Goal: Task Accomplishment & Management: Use online tool/utility

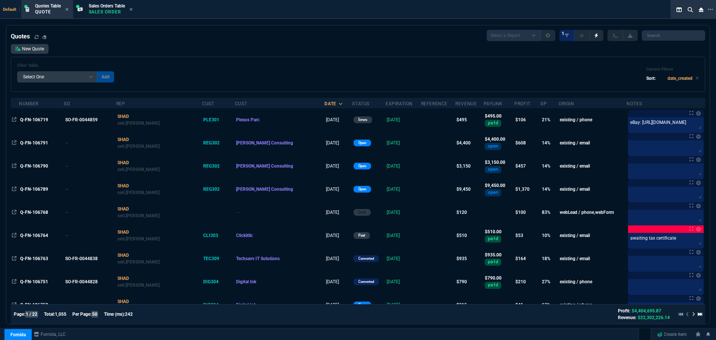
select select "4: SHAD"
select select
click at [713, 9] on icon at bounding box center [710, 9] width 5 height 6
click at [647, 14] on li "Open New Tab" at bounding box center [674, 14] width 74 height 9
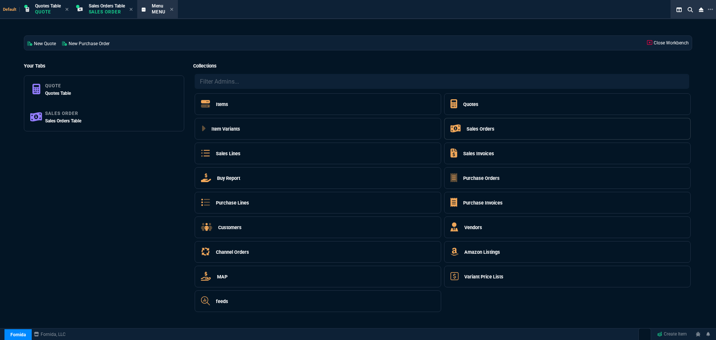
click at [486, 126] on h5 "Sales Orders" at bounding box center [481, 128] width 28 height 7
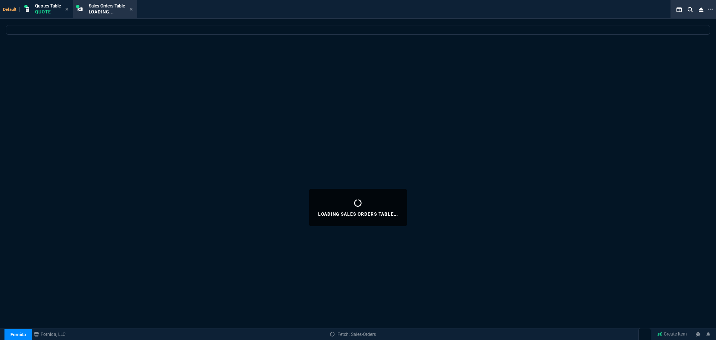
select select
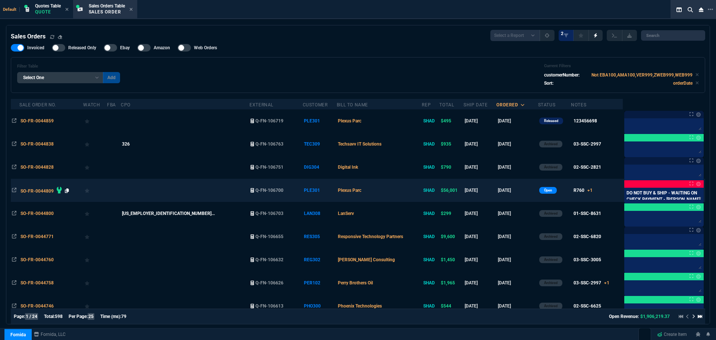
click at [68, 190] on icon at bounding box center [67, 190] width 4 height 4
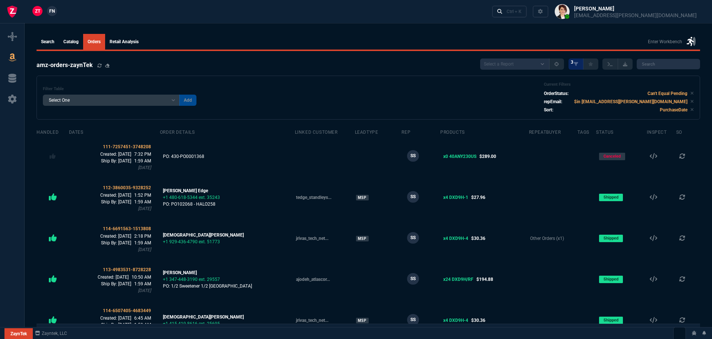
select select
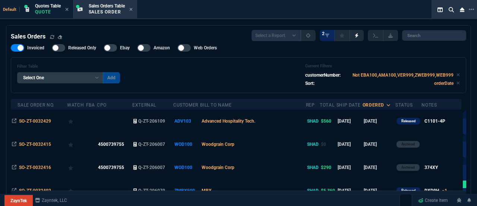
select select "4: SHAD"
select select
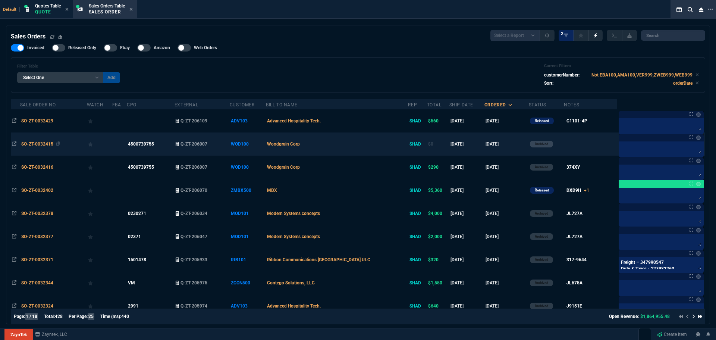
click at [36, 144] on span "SO-ZT-0032415" at bounding box center [37, 143] width 32 height 5
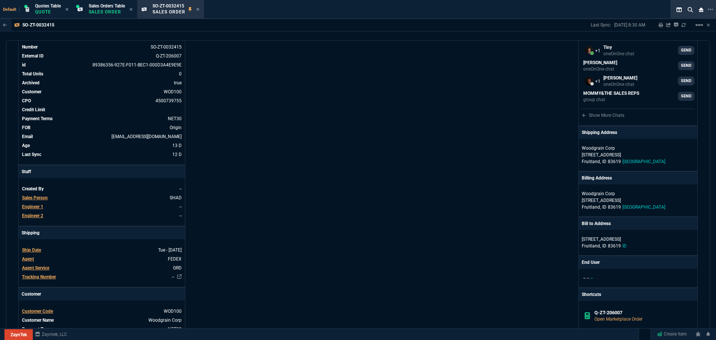
scroll to position [45, 0]
click at [200, 9] on icon at bounding box center [197, 9] width 3 height 4
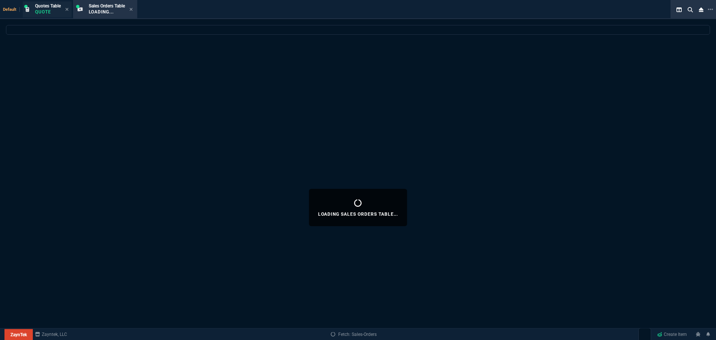
select select
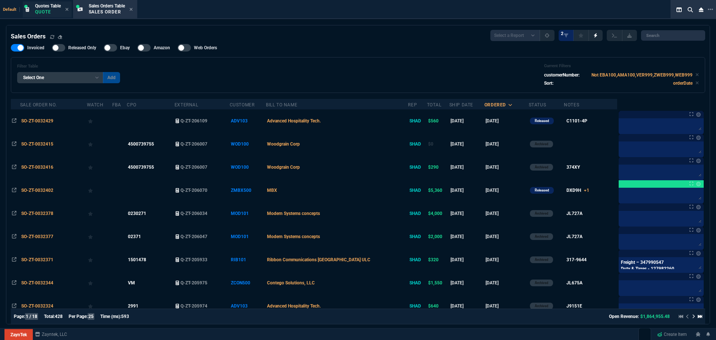
click at [46, 6] on span "Quotes Table" at bounding box center [48, 5] width 26 height 5
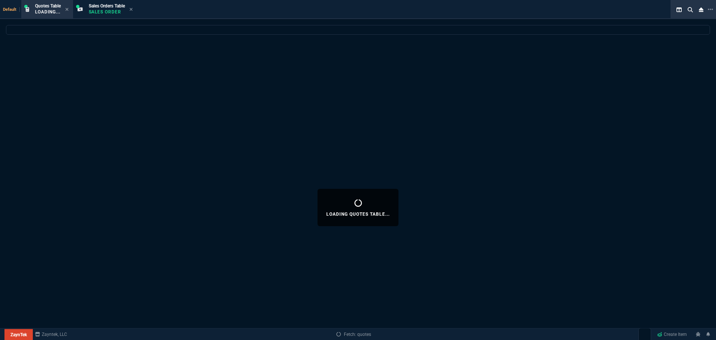
select select
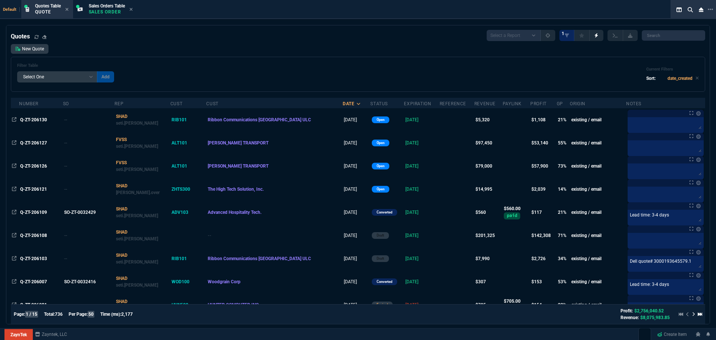
click at [40, 119] on span "Q-ZT-206130" at bounding box center [33, 119] width 27 height 5
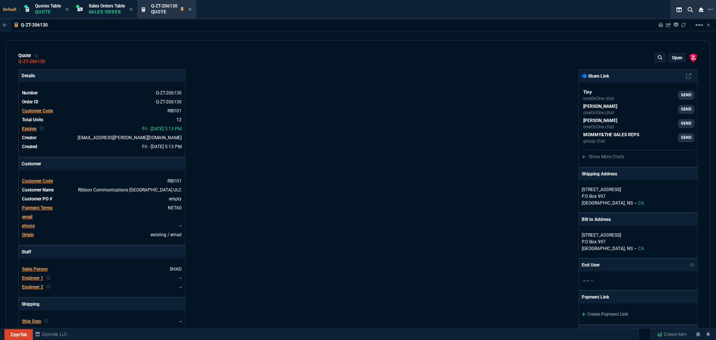
type input "25"
type input "116"
type input "25"
type input "108"
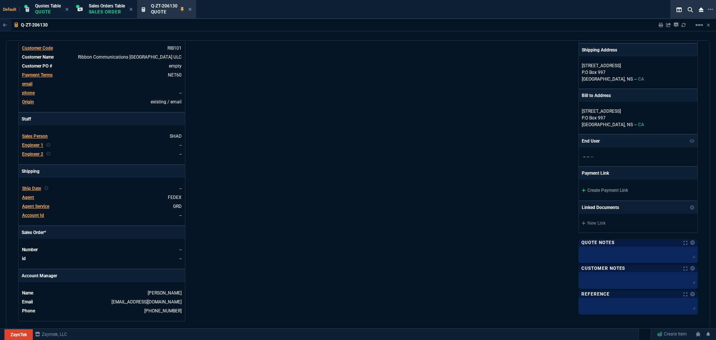
scroll to position [0, 0]
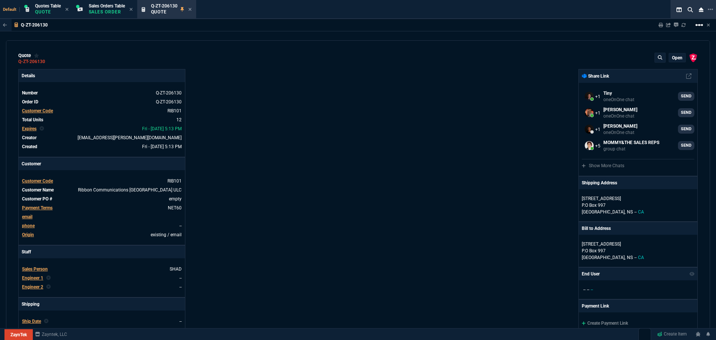
click at [477, 24] on mat-icon "linear_scale" at bounding box center [699, 25] width 9 height 9
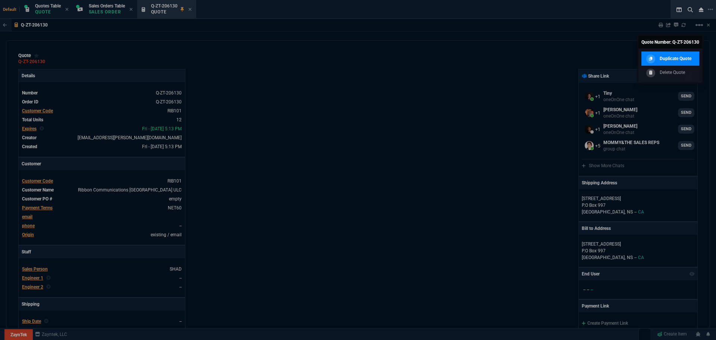
click at [477, 60] on p "Duplicate Quote" at bounding box center [676, 58] width 32 height 7
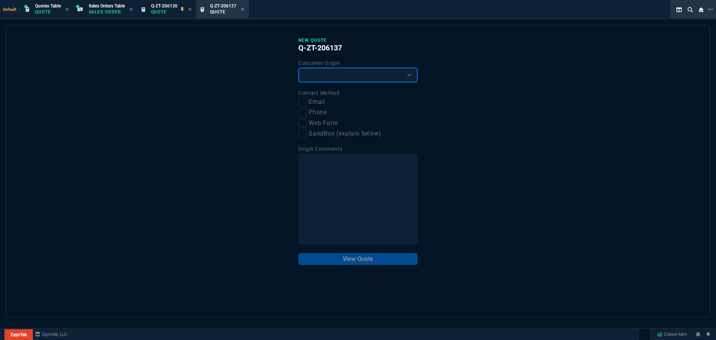
click at [339, 78] on select "Existing Customer Amazon Lead (first order) Website Lead (first order) Called (…" at bounding box center [357, 75] width 119 height 15
select select "existing"
click at [298, 68] on select "Existing Customer Amazon Lead (first order) Website Lead (first order) Called (…" at bounding box center [357, 75] width 119 height 15
click at [301, 101] on input "Email" at bounding box center [302, 102] width 9 height 9
checkbox input "true"
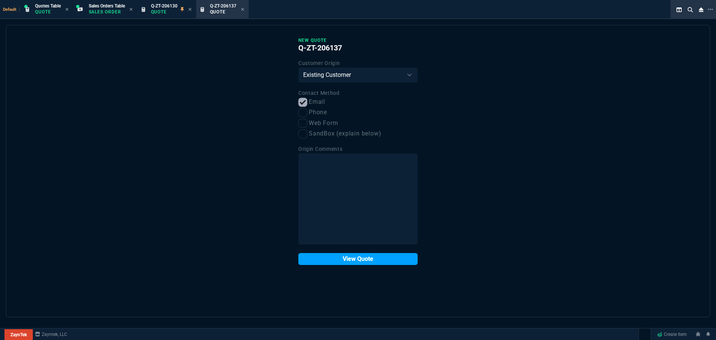
click at [338, 205] on button "View Quote" at bounding box center [357, 259] width 119 height 12
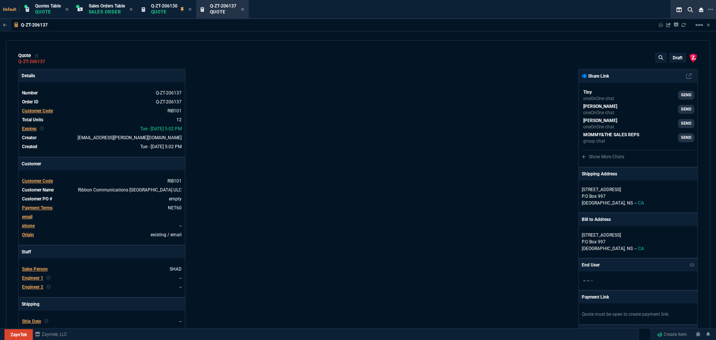
type input "25"
type input "116"
type input "25"
type input "108"
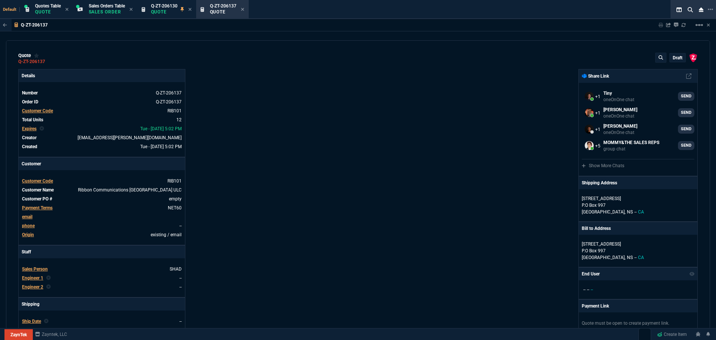
select select "4: SHAD"
click at [166, 10] on p "Quote" at bounding box center [164, 12] width 26 height 6
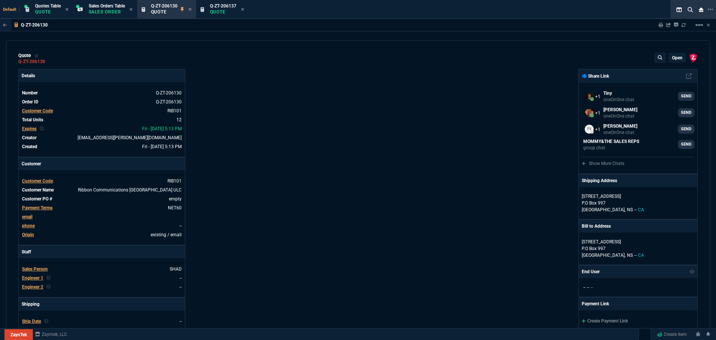
type input "25"
type input "116"
type input "25"
type input "108"
click at [220, 7] on span "Q-ZT-206137" at bounding box center [223, 5] width 26 height 5
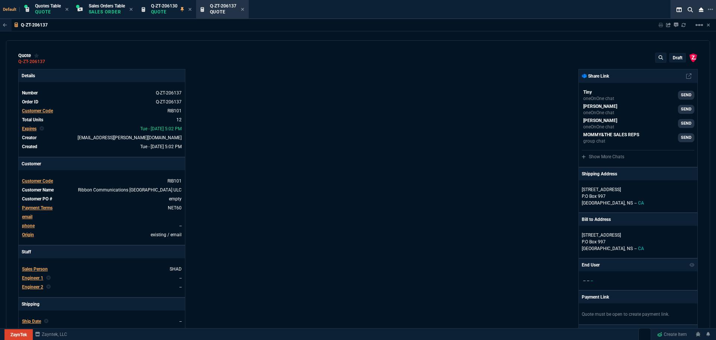
type input "25"
type input "116"
type input "25"
type input "108"
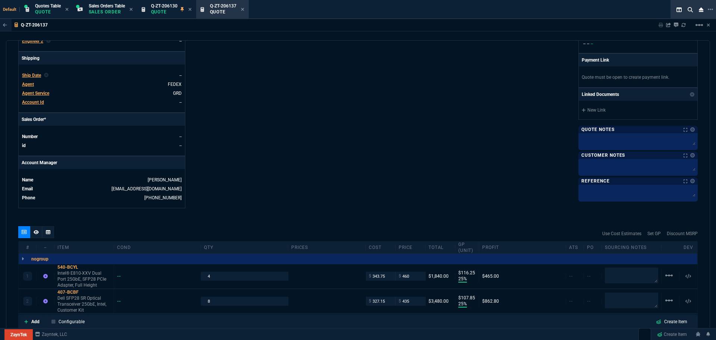
scroll to position [335, 0]
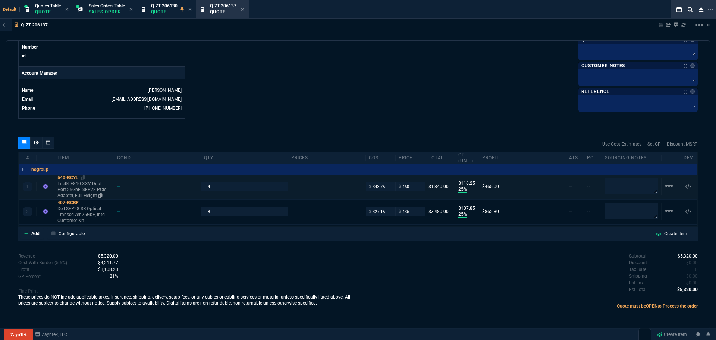
click at [69, 178] on div "540-BCYL" at bounding box center [83, 178] width 53 height 6
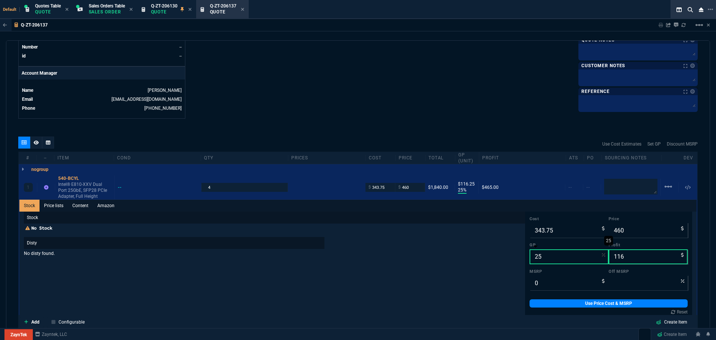
click at [547, 259] on input "25" at bounding box center [569, 256] width 79 height 15
type input "2"
type input "351"
type input "7"
type input "20"
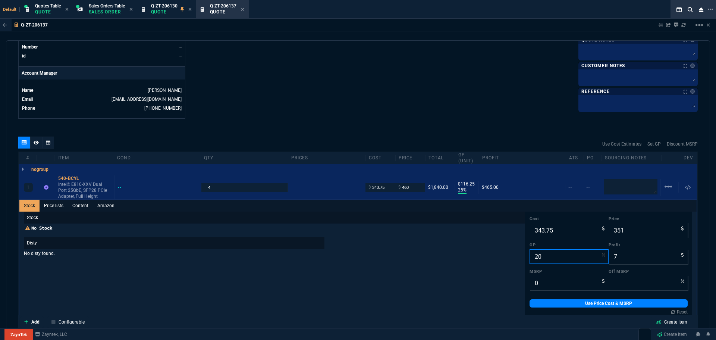
type input "430"
type input "86"
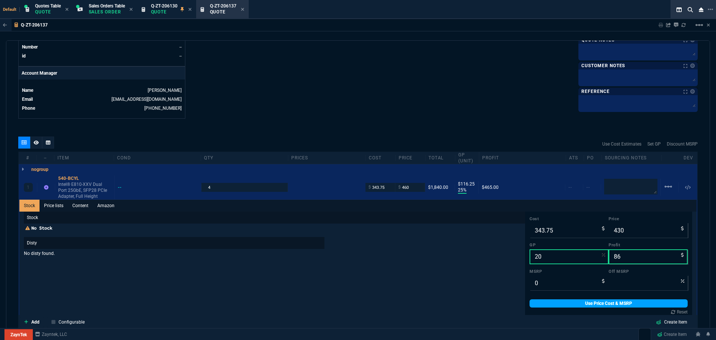
type input "20"
click at [550, 306] on link "Use Price Cost & MSRP" at bounding box center [609, 303] width 158 height 8
type input "430"
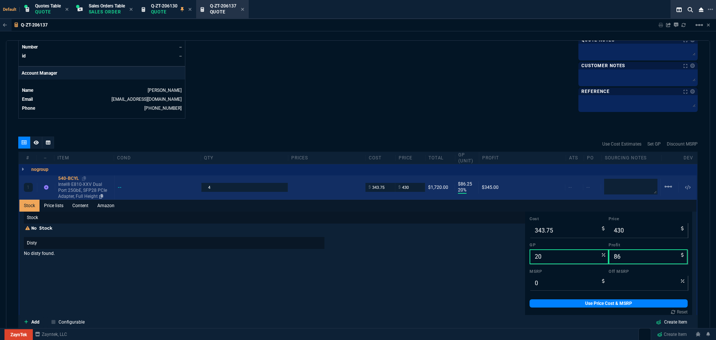
click at [66, 177] on div "540-BCYL" at bounding box center [84, 178] width 53 height 6
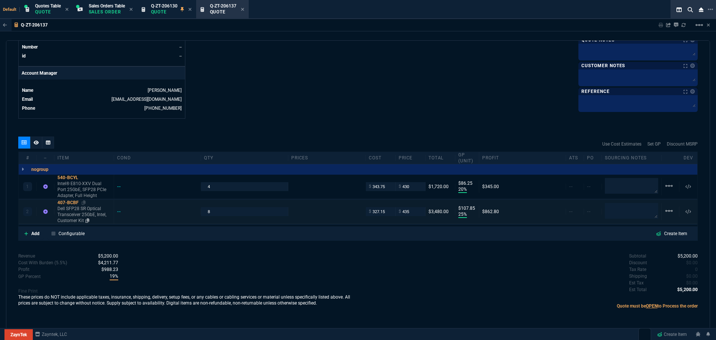
click at [63, 201] on div "407-BCBF" at bounding box center [83, 203] width 53 height 6
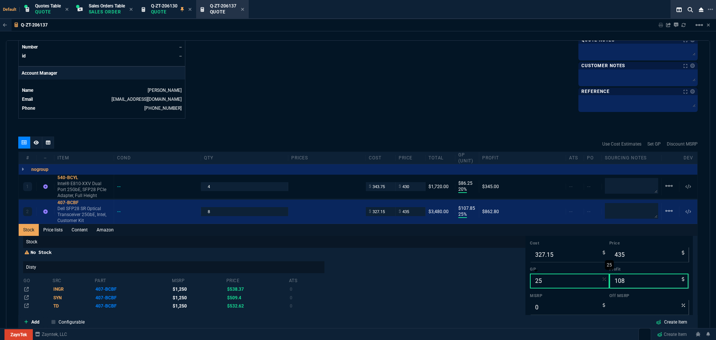
click at [565, 282] on input "25" at bounding box center [569, 280] width 79 height 15
type input "2"
type input "334"
type input "7"
type input "20"
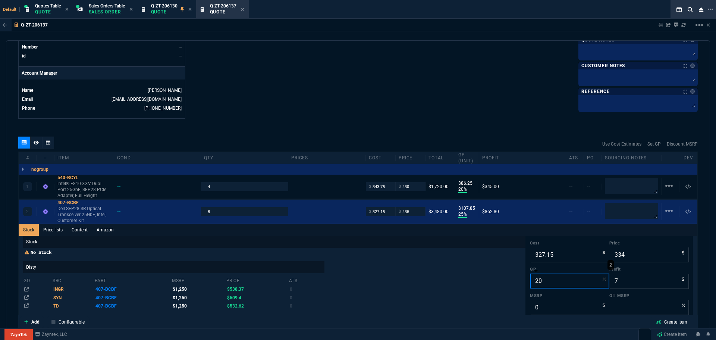
type input "409"
type input "82"
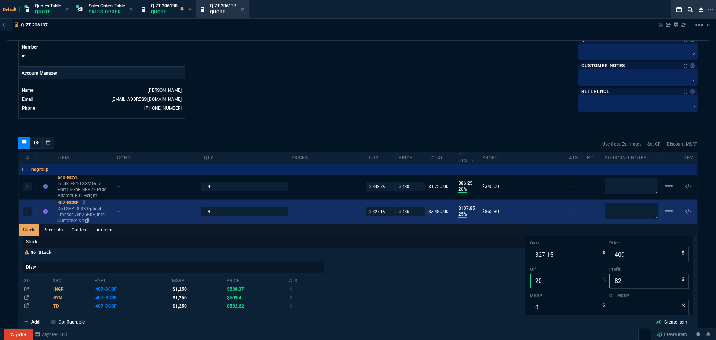
type input "20"
click at [67, 203] on div "407-BCBF" at bounding box center [83, 203] width 53 height 6
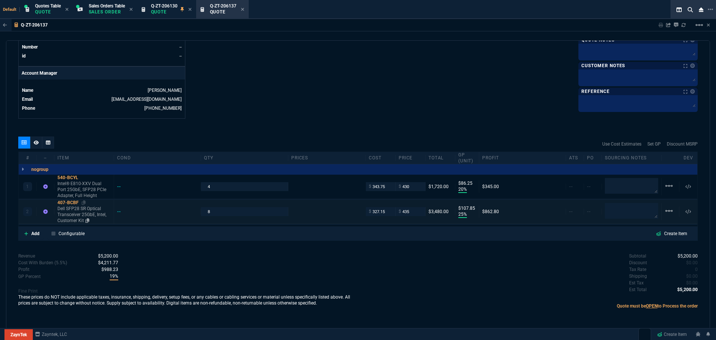
click at [73, 200] on div "407-BCBF" at bounding box center [83, 203] width 53 height 6
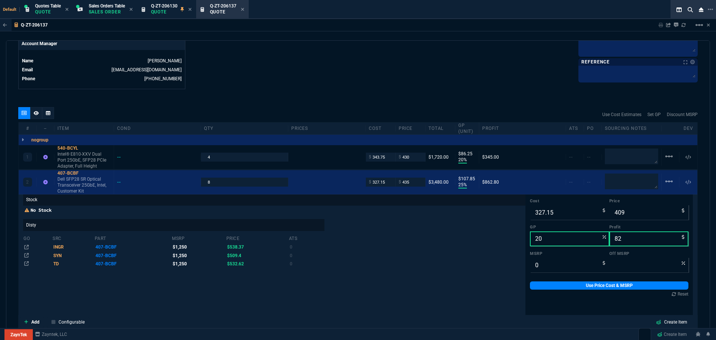
scroll to position [410, 0]
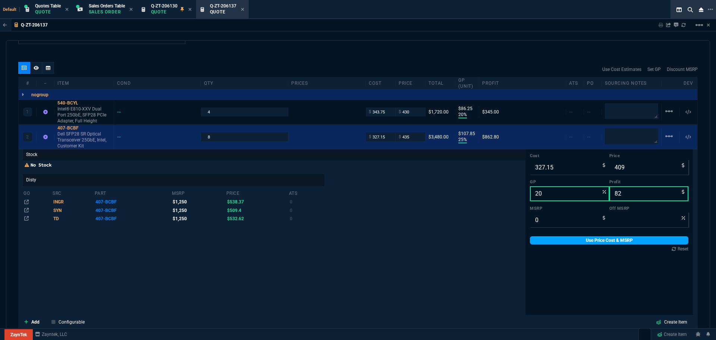
click at [571, 240] on link "Use Price Cost & MSRP" at bounding box center [609, 240] width 159 height 8
type input "409"
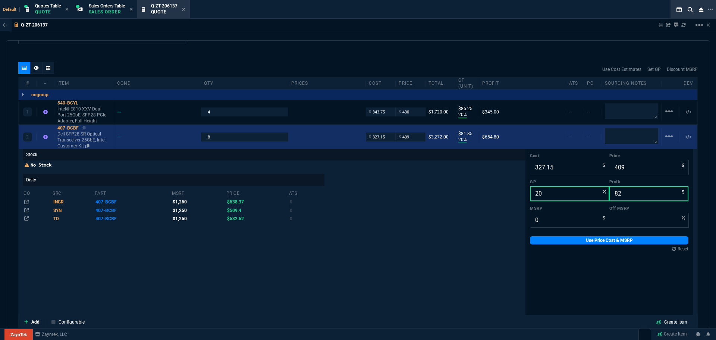
click at [65, 129] on div "407-BCBF" at bounding box center [83, 128] width 53 height 6
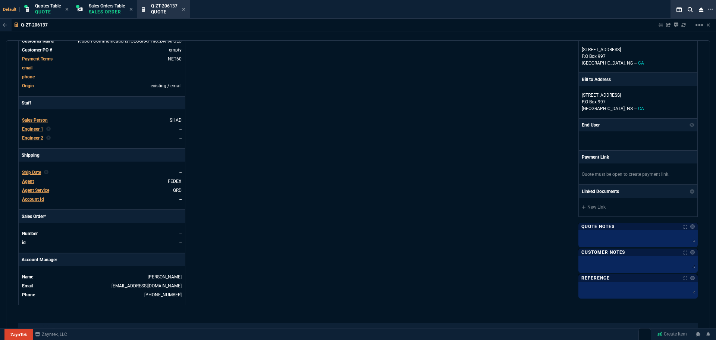
scroll to position [0, 0]
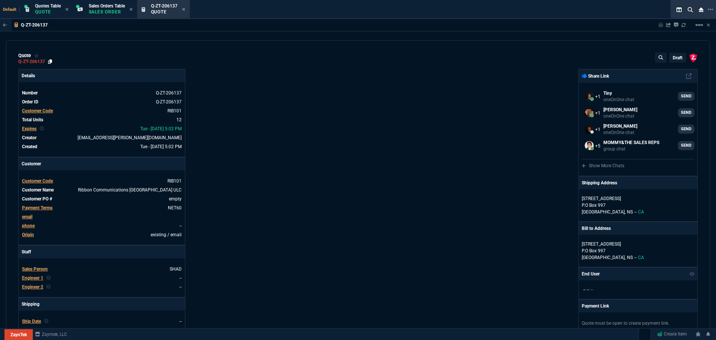
click at [50, 60] on icon at bounding box center [50, 61] width 4 height 4
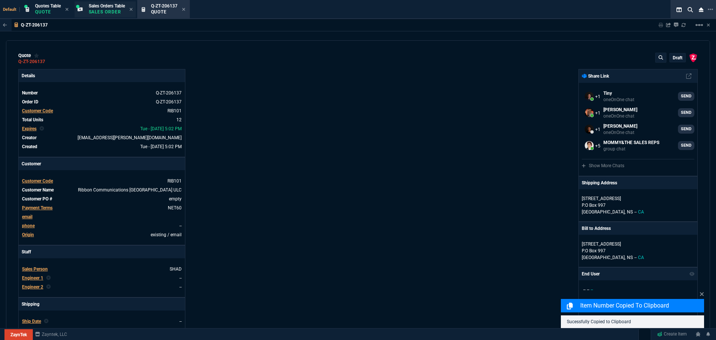
click at [102, 6] on span "Sales Orders Table" at bounding box center [107, 5] width 36 height 5
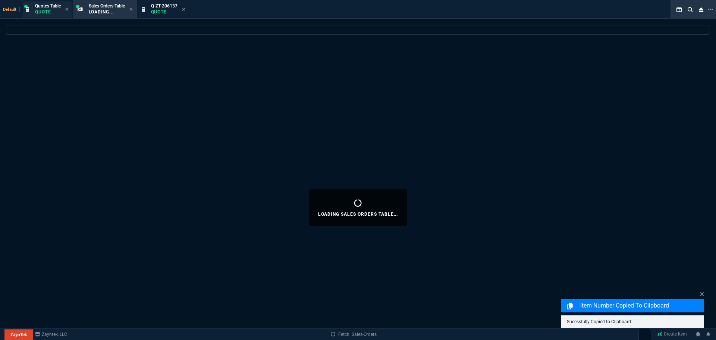
select select
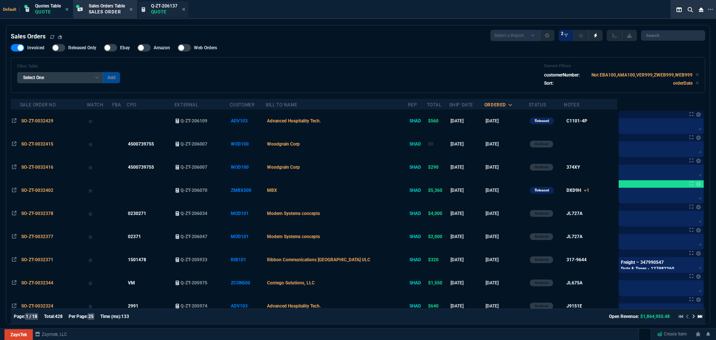
click at [169, 8] on span "Q-ZT-206137" at bounding box center [164, 5] width 26 height 5
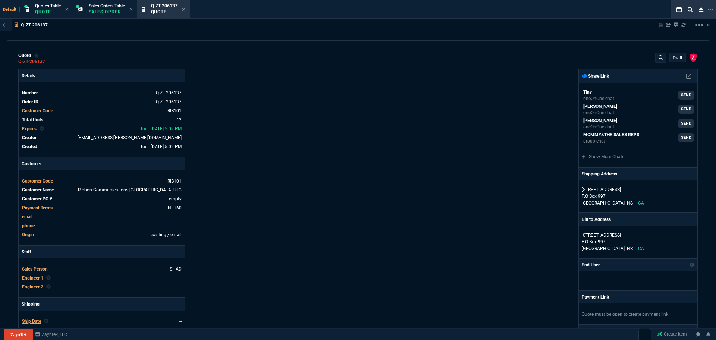
type input "20"
type input "86"
type input "20"
type input "82"
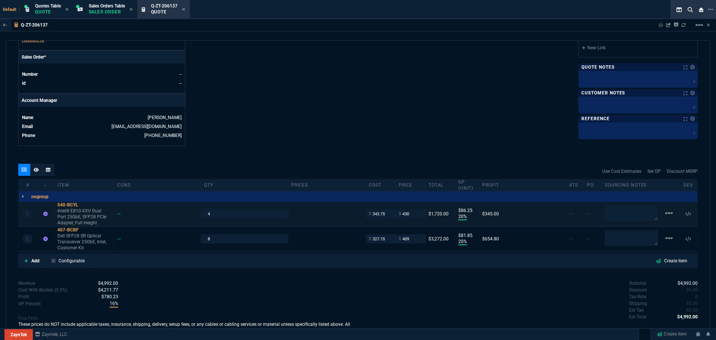
scroll to position [335, 0]
